Goal: Task Accomplishment & Management: Complete application form

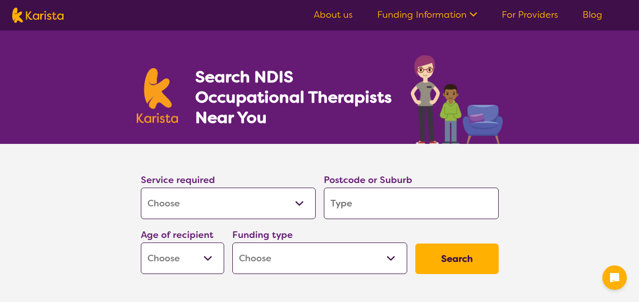
select select "[MEDICAL_DATA]"
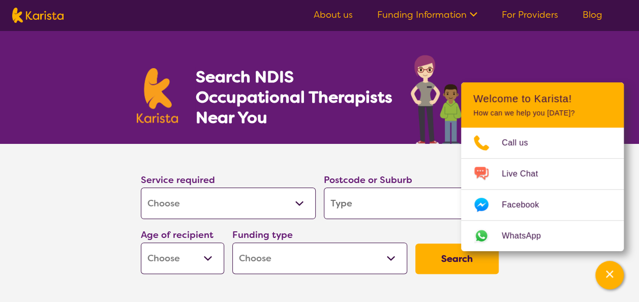
click at [371, 204] on input "search" at bounding box center [411, 204] width 175 height 32
type input "3"
type input "30"
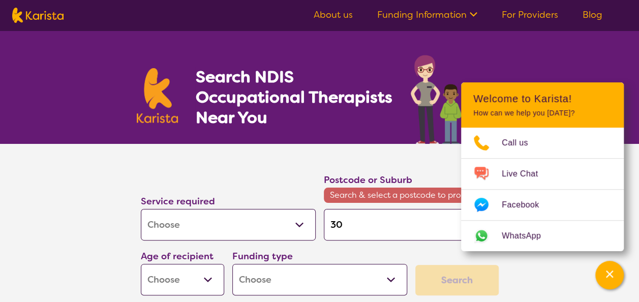
type input "300"
type input "3002"
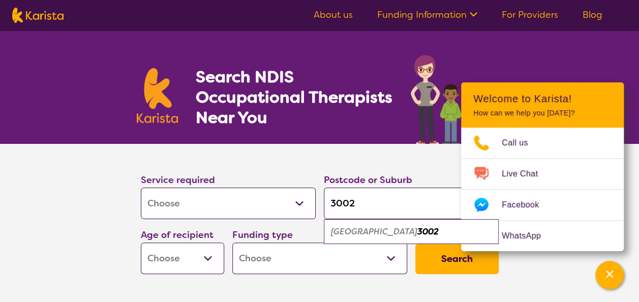
type input "3002"
click at [209, 252] on select "Early Childhood - 0 to 9 Child - 10 to 11 Adolescent - 12 to 17 Adult - 18 to 6…" at bounding box center [182, 259] width 83 height 32
select select "AD"
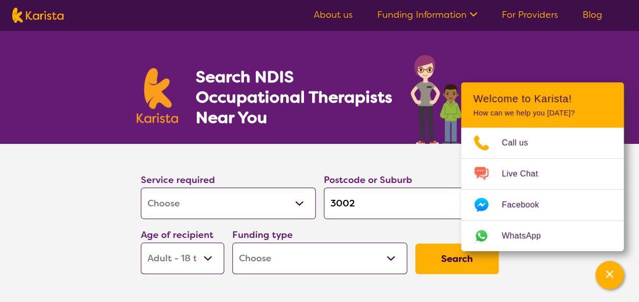
click at [141, 243] on select "Early Childhood - 0 to 9 Child - 10 to 11 Adolescent - 12 to 17 Adult - 18 to 6…" at bounding box center [182, 259] width 83 height 32
select select "AD"
click at [271, 255] on select "Home Care Package (HCP) National Disability Insurance Scheme (NDIS) I don't know" at bounding box center [319, 259] width 175 height 32
select select "NDIS"
click at [232, 243] on select "Home Care Package (HCP) National Disability Insurance Scheme (NDIS) I don't know" at bounding box center [319, 259] width 175 height 32
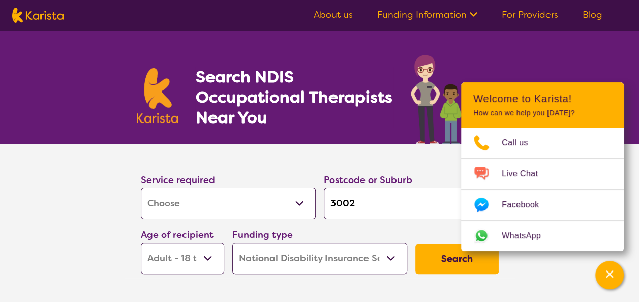
select select "NDIS"
click at [441, 256] on button "Search" at bounding box center [456, 259] width 83 height 31
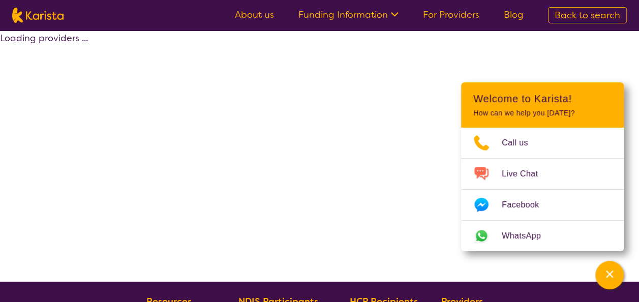
select select "by_score"
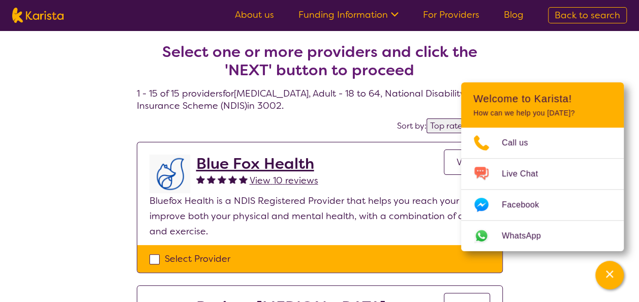
click at [531, 107] on header "Welcome to Karista! How can we help you [DATE]?" at bounding box center [542, 104] width 163 height 45
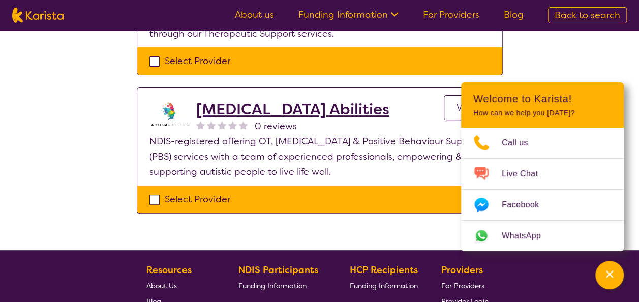
scroll to position [2052, 0]
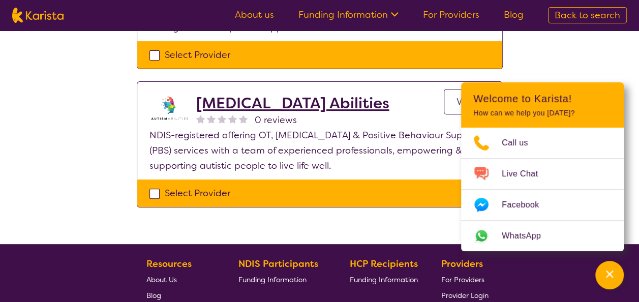
click at [277, 94] on h2 "[MEDICAL_DATA] Abilities" at bounding box center [292, 103] width 193 height 18
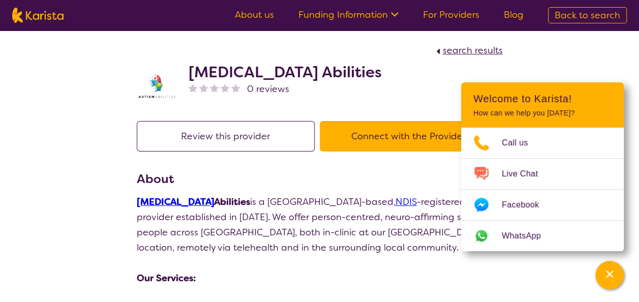
click at [378, 139] on button "Connect with the Provider" at bounding box center [409, 136] width 178 height 31
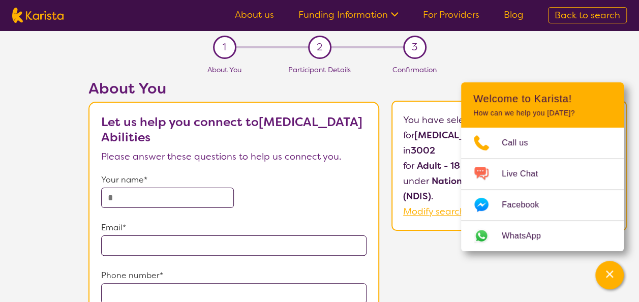
click at [178, 197] on input "text" at bounding box center [167, 198] width 133 height 20
click at [41, 170] on section "1 About You 2 Participant Details 3 Confirmation About You Let us help you conn…" at bounding box center [319, 222] width 639 height 383
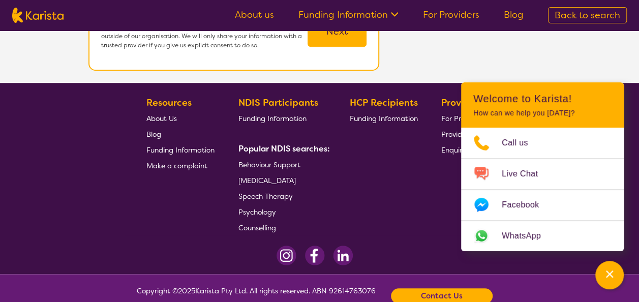
scroll to position [401, 0]
